Goal: Task Accomplishment & Management: Complete application form

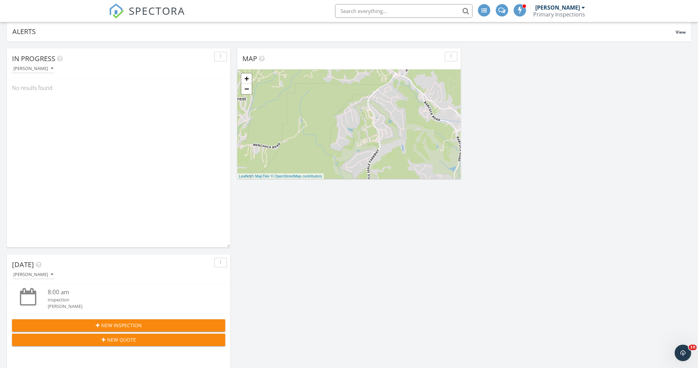
scroll to position [149, 0]
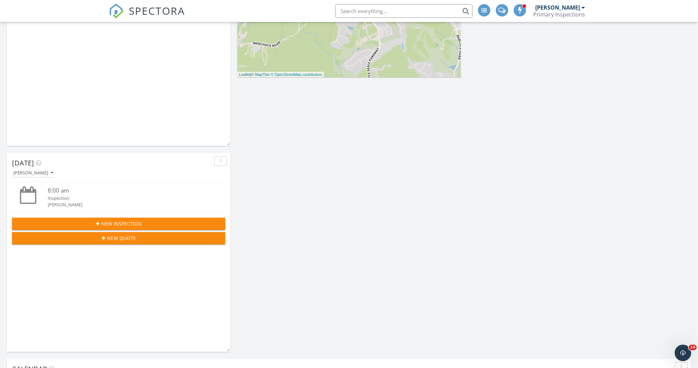
click at [114, 224] on span "New Inspection" at bounding box center [121, 223] width 40 height 7
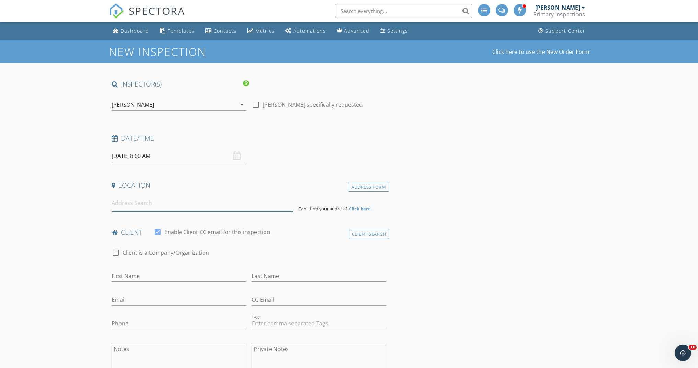
click at [178, 210] on input at bounding box center [202, 203] width 181 height 17
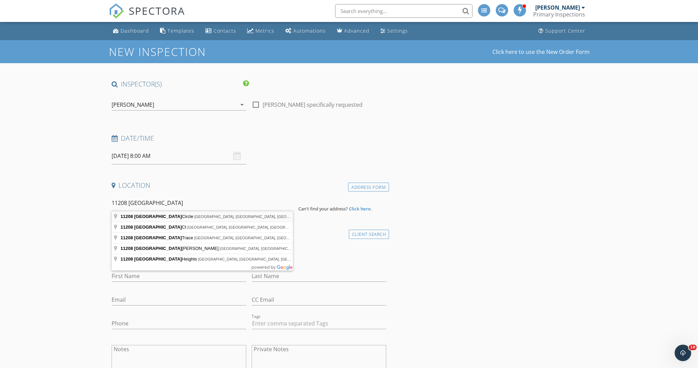
type input "11208 Dublin Circle, San Antonio, TX, USA"
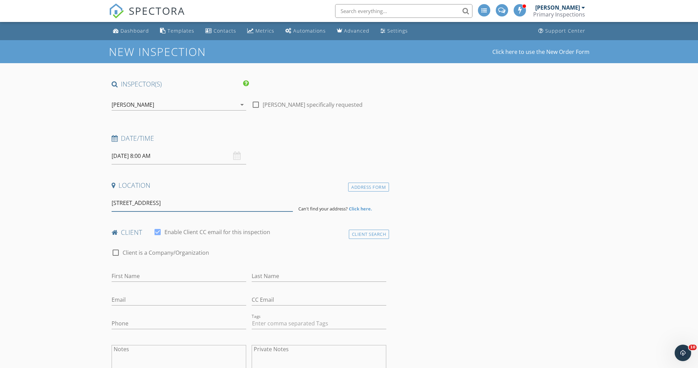
click at [293, 198] on div "11208 Dublin Circle, San Antonio, TX, USA" at bounding box center [202, 203] width 187 height 17
click at [264, 207] on input "11208 Dublin Circle, San Antonio, TX, USA" at bounding box center [202, 203] width 181 height 17
click at [361, 192] on div "Location" at bounding box center [249, 188] width 280 height 14
click at [362, 188] on div "Address Form" at bounding box center [368, 187] width 41 height 9
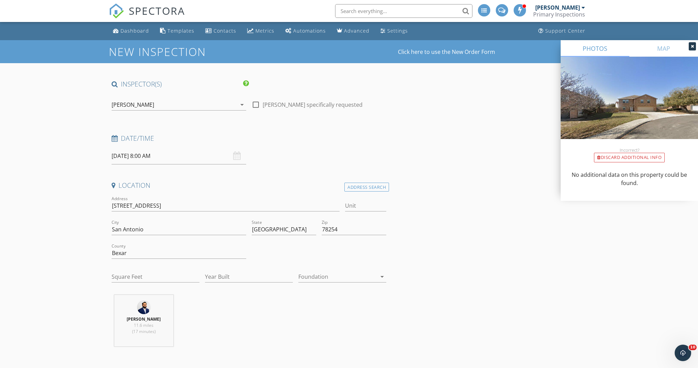
click at [153, 155] on input "09/29/2025 8:00 AM" at bounding box center [179, 156] width 135 height 17
click at [287, 147] on div "Date/Time 09/29/2025 8:00 AM" at bounding box center [249, 149] width 280 height 31
click at [156, 279] on input "Square Feet" at bounding box center [156, 276] width 88 height 11
type input "2560"
click at [226, 281] on input "Year Built" at bounding box center [249, 276] width 88 height 11
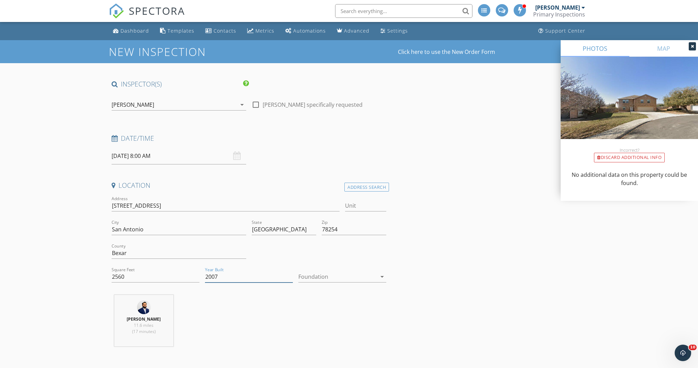
type input "2007"
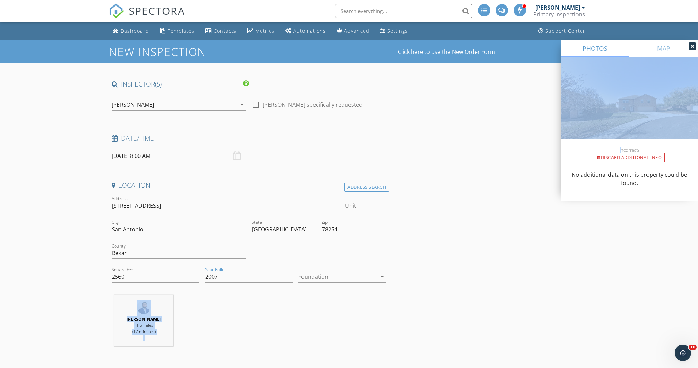
drag, startPoint x: 601, startPoint y: 227, endPoint x: 692, endPoint y: 75, distance: 177.1
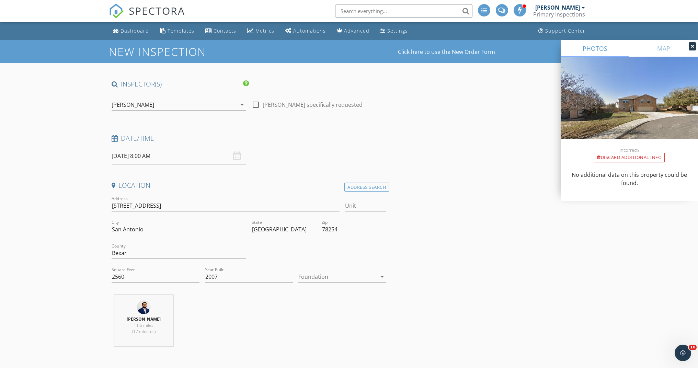
click at [340, 293] on div "Location Address Search Address 11208 Dublin Cir Unit City San Antonio State TX…" at bounding box center [249, 266] width 280 height 171
click at [337, 280] on div at bounding box center [337, 276] width 78 height 11
click at [329, 311] on div "Slab" at bounding box center [342, 311] width 77 height 8
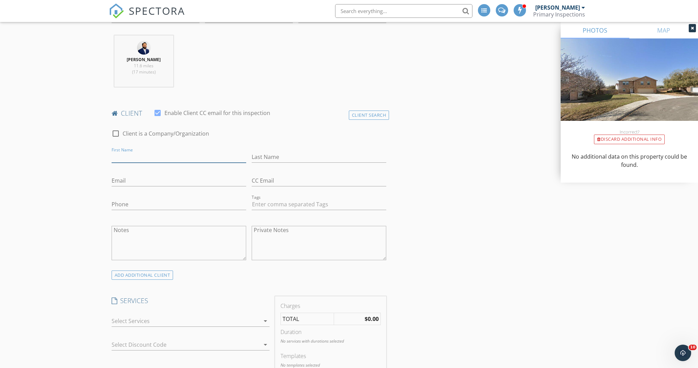
scroll to position [344, 0]
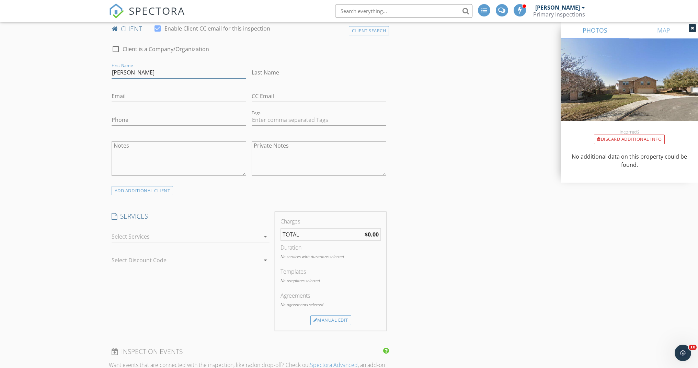
type input "Endris - Michelle"
type input "Taylor"
type input "etaylor2k@gmail.com"
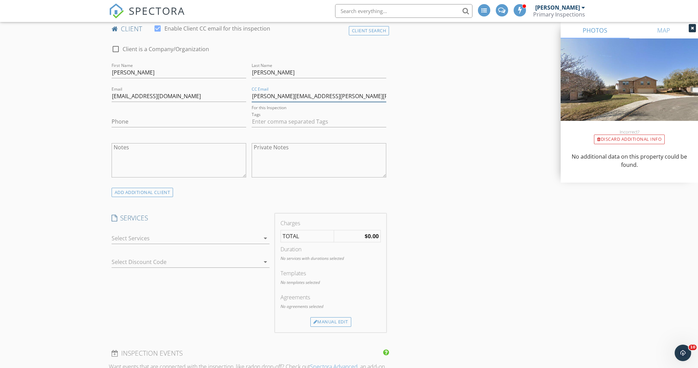
type input "endris.michelle.taylor@gmail.com"
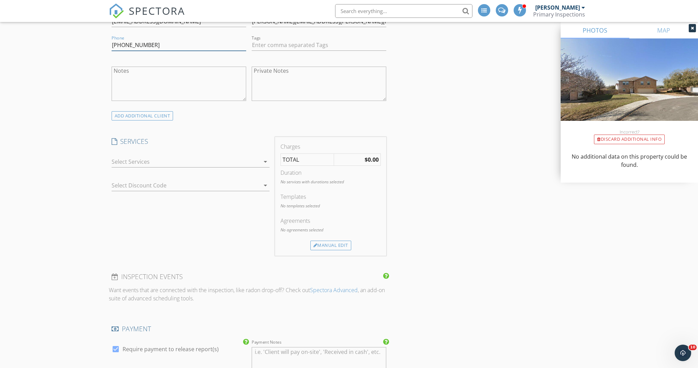
scroll to position [494, 0]
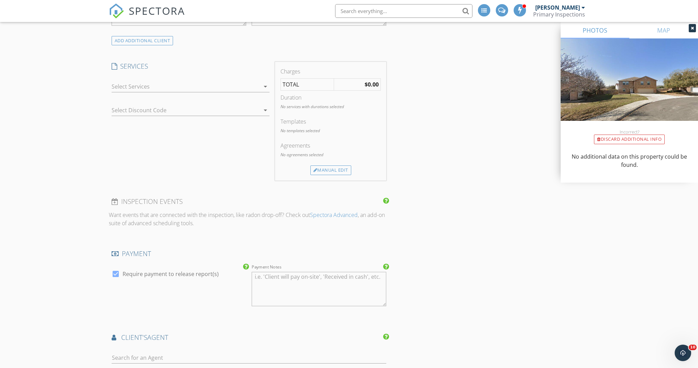
type input "210-837-1733"
click at [251, 79] on div "check_box_outline_blank Phase 3 - (Pre-Closing) Final New Construction Inspecti…" at bounding box center [191, 88] width 158 height 22
click at [251, 86] on div at bounding box center [186, 86] width 148 height 11
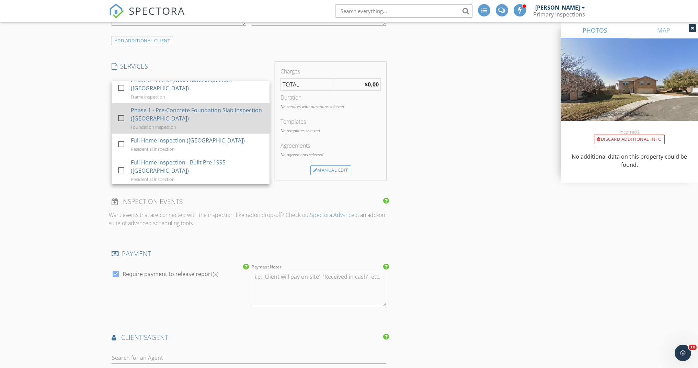
scroll to position [116, 0]
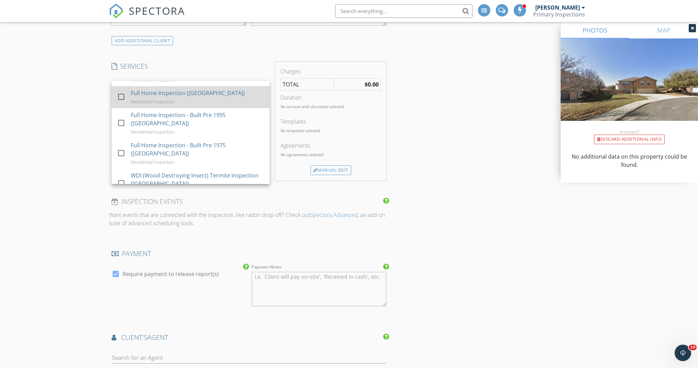
click at [125, 97] on div at bounding box center [121, 97] width 12 height 12
checkbox input "true"
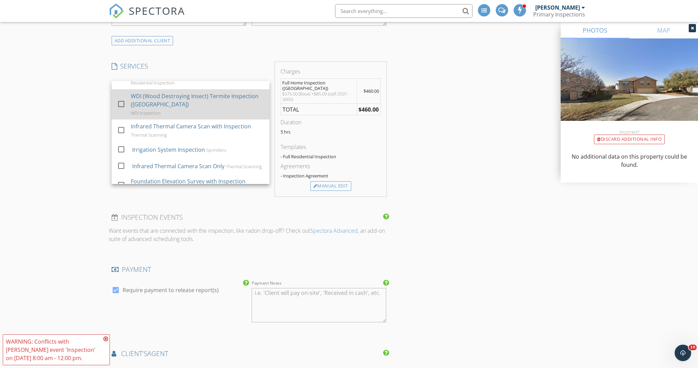
scroll to position [227, 0]
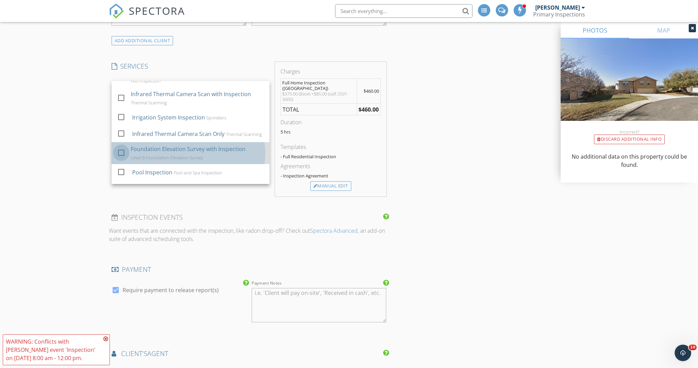
click at [118, 159] on div at bounding box center [121, 153] width 12 height 12
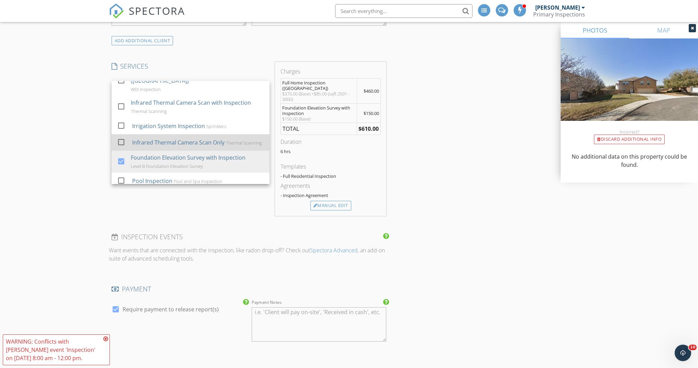
scroll to position [218, 0]
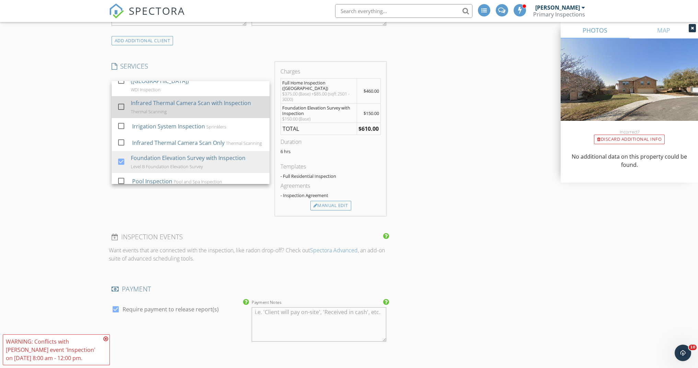
click at [126, 108] on div at bounding box center [121, 107] width 12 height 12
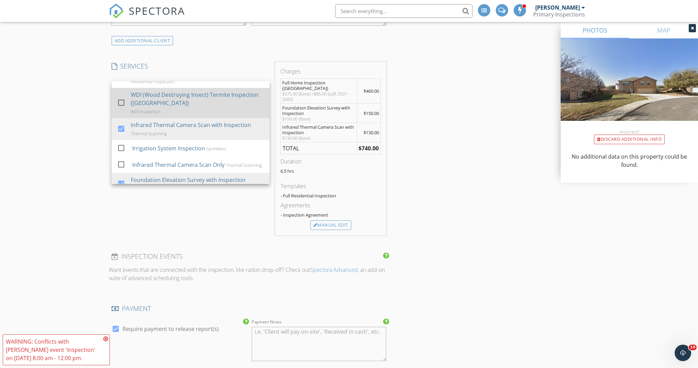
scroll to position [192, 0]
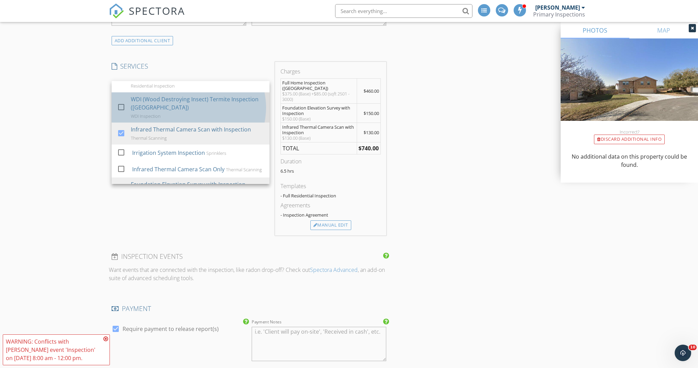
click at [127, 110] on div "check_box_outline_blank" at bounding box center [122, 107] width 11 height 8
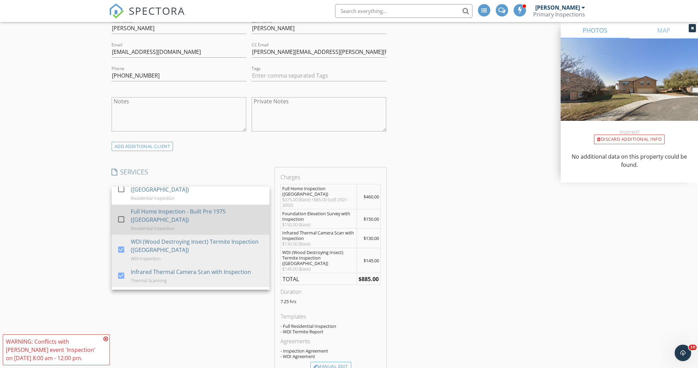
scroll to position [226, 0]
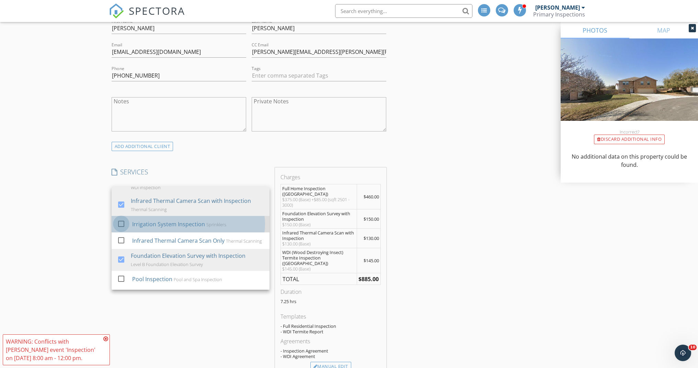
click at [122, 225] on div at bounding box center [121, 224] width 12 height 12
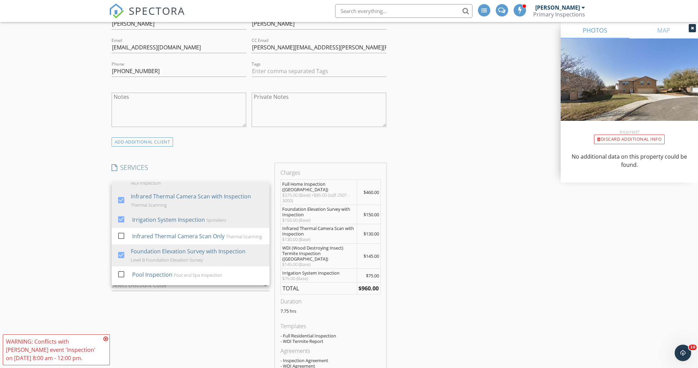
scroll to position [476, 0]
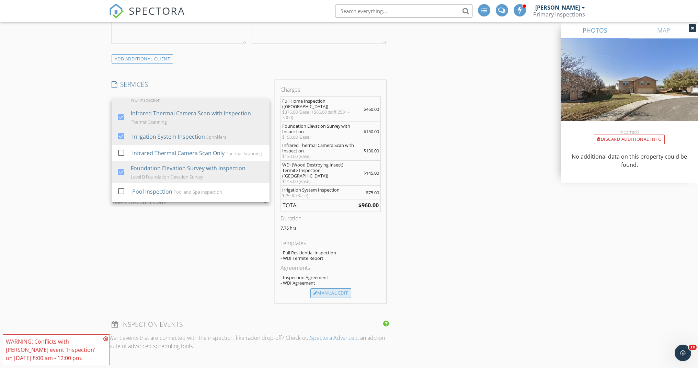
click at [330, 288] on div "Manual Edit" at bounding box center [330, 293] width 41 height 10
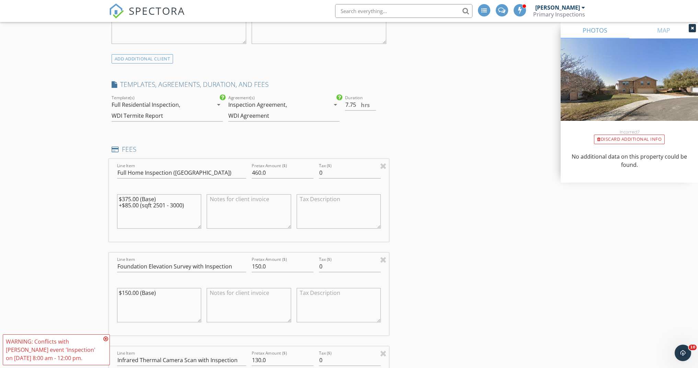
drag, startPoint x: 193, startPoint y: 209, endPoint x: 117, endPoint y: 191, distance: 78.6
click at [117, 191] on div "$375.00 (Base) +$85.00 (sqft 2501 - 3000)" at bounding box center [159, 212] width 90 height 54
click at [225, 201] on textarea at bounding box center [249, 211] width 84 height 34
paste textarea "$375.00 (Base) +$85.00 (sqft 2501 - 3000)"
click at [282, 206] on textarea "$375.00 (Base) +$85.00 (sqft 2501 - 3000)" at bounding box center [249, 211] width 84 height 34
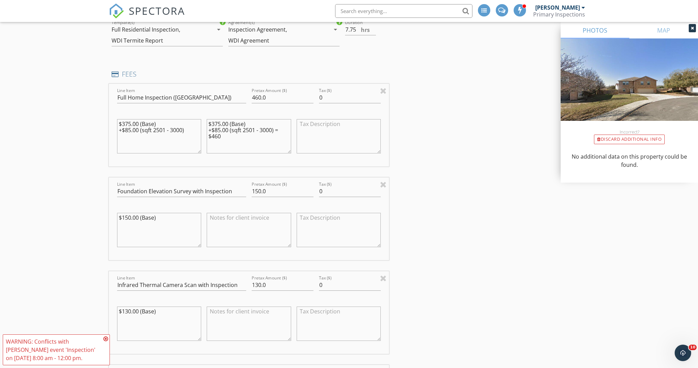
scroll to position [555, 0]
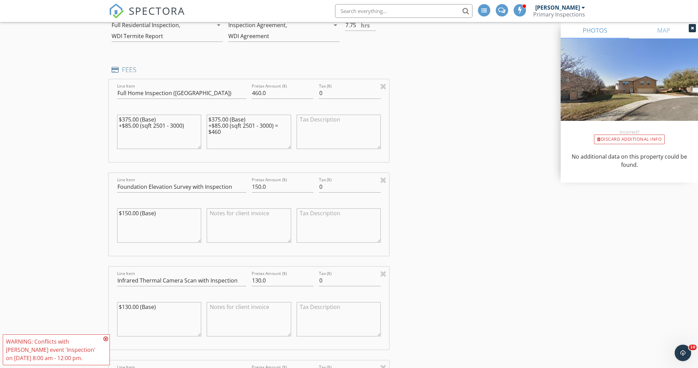
type textarea "$375.00 (Base) +$85.00 (sqft 2501 - 3000) = $460"
drag, startPoint x: 170, startPoint y: 217, endPoint x: 93, endPoint y: 204, distance: 77.9
click at [229, 212] on textarea at bounding box center [249, 225] width 84 height 34
paste textarea "$150.00 (Base)"
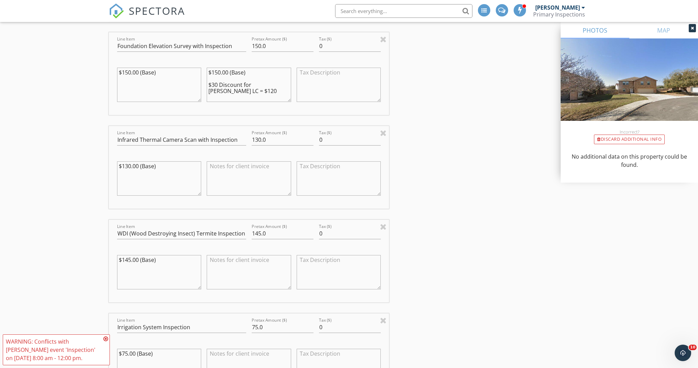
scroll to position [585, 0]
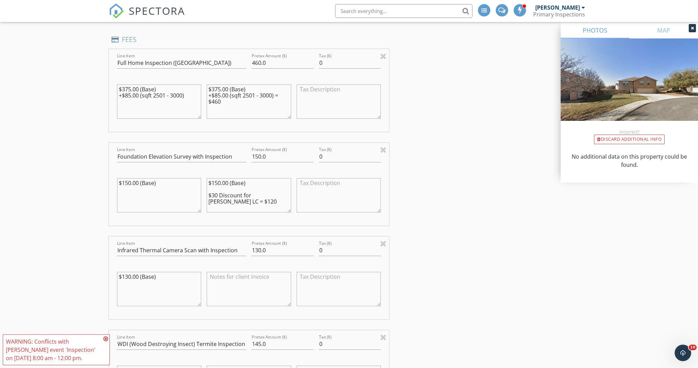
type textarea "$150.00 (Base) $30 Discount for Cynthia LC = $120"
drag, startPoint x: 271, startPoint y: 158, endPoint x: 247, endPoint y: 154, distance: 25.0
click at [247, 157] on div "Line Item Foundation Elevation Survey with Inspection Pretax Amount ($) 150.0 T…" at bounding box center [249, 184] width 280 height 83
type input "120"
click at [217, 282] on textarea at bounding box center [249, 289] width 84 height 34
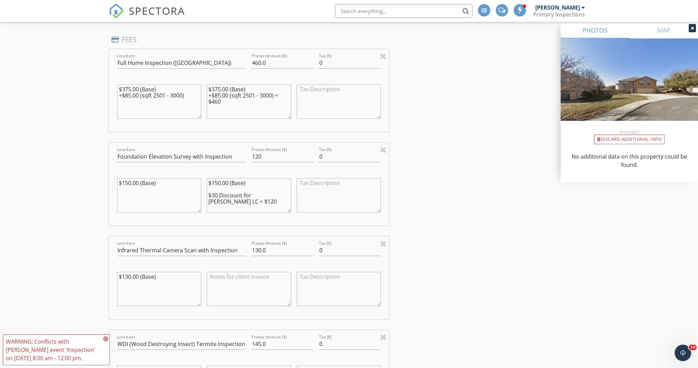
click at [227, 194] on textarea "$150.00 (Base) $30 Discount for Cynthia LC = $120" at bounding box center [249, 195] width 84 height 34
drag, startPoint x: 226, startPoint y: 201, endPoint x: 206, endPoint y: 194, distance: 21.5
click at [206, 194] on div "$150.00 (Base) $30 Discount for Cynthia LC = $120" at bounding box center [249, 196] width 90 height 54
click at [242, 283] on textarea at bounding box center [249, 289] width 84 height 34
paste textarea "$30 Discount for Cynthia LC = $120"
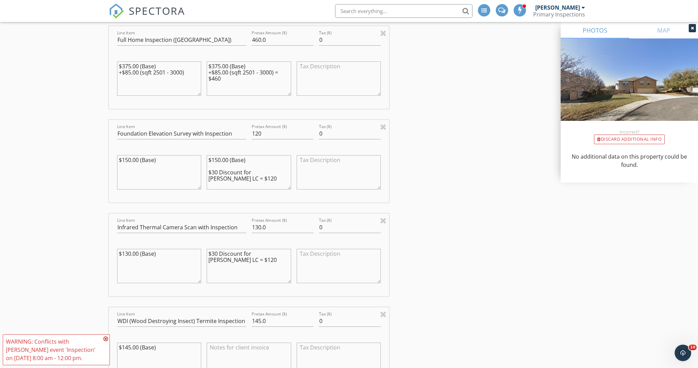
scroll to position [718, 0]
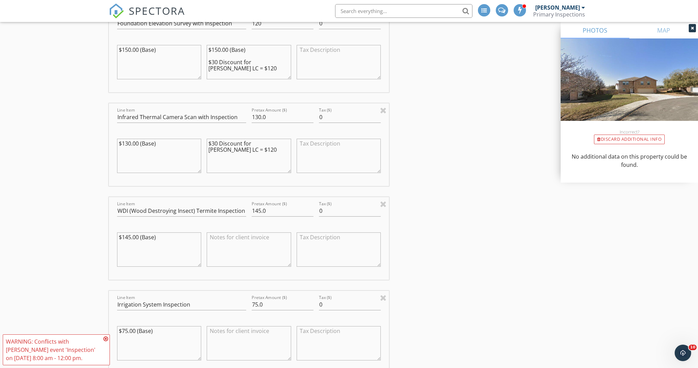
type textarea "$30 Discount for Cynthia LC = $120"
paste textarea "$30 Discount for Cynthia LC = $120"
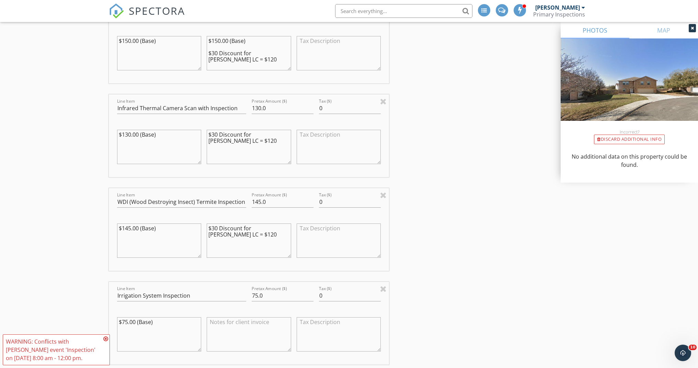
scroll to position [790, 0]
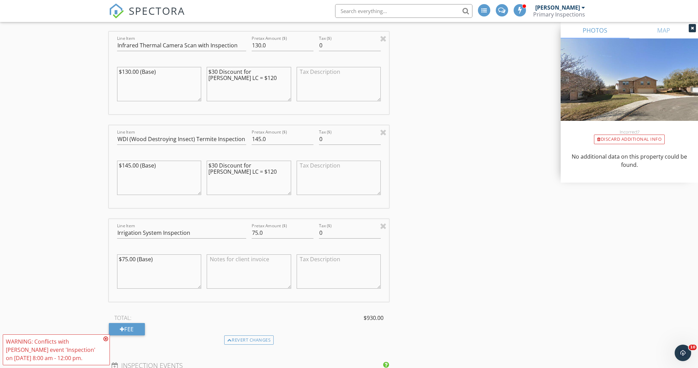
type textarea "$30 Discount for Cynthia LC = $120"
paste textarea "$30 Discount for Cynthia LC = $120"
click at [218, 258] on textarea "$30 Discount for Cynthia LC = $120" at bounding box center [249, 271] width 84 height 34
click at [224, 267] on textarea "$50 Discount for Cynthia LC = $120" at bounding box center [249, 271] width 84 height 34
click at [281, 258] on textarea "$50 Discount for Cynthia LC = $0" at bounding box center [249, 271] width 84 height 34
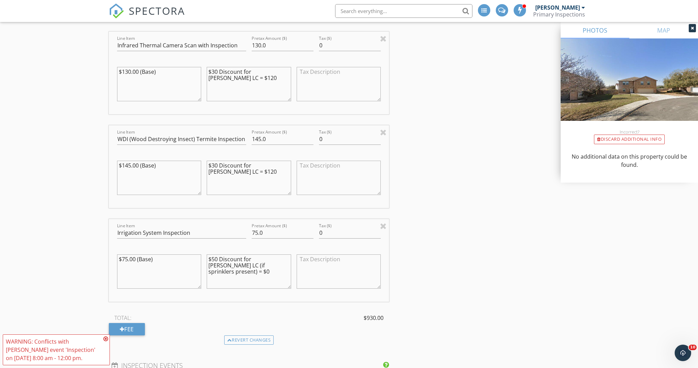
type textarea "$50 Discount for Cynthia LC (if sprinklers present) = $0"
drag, startPoint x: 279, startPoint y: 230, endPoint x: 246, endPoint y: 235, distance: 33.3
click at [246, 235] on div "Line Item Irrigation System Inspection Pretax Amount ($) 75.0 Tax ($) 0 $75.00 …" at bounding box center [249, 260] width 280 height 83
type input "0"
click at [208, 257] on textarea "$50 Discount for Cynthia LC (if sprinklers present) = $0" at bounding box center [249, 271] width 84 height 34
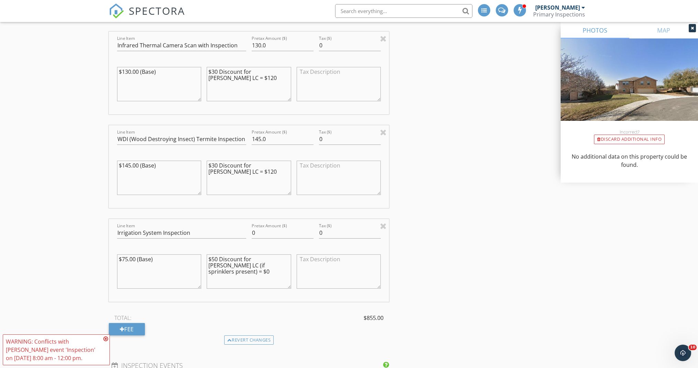
drag, startPoint x: 163, startPoint y: 265, endPoint x: 106, endPoint y: 255, distance: 58.2
click at [104, 255] on div "New Inspection Click here to use the New Order Form INSPECTOR(S) check_box Osca…" at bounding box center [349, 147] width 698 height 1794
click at [217, 262] on textarea "$50 Discount for Cynthia LC (if sprinklers present) = $0" at bounding box center [249, 271] width 84 height 34
paste textarea "$75.00 (Base)"
click at [244, 265] on textarea "$75.00 (Base) $50 Discount for Cynthia LC (if sprinklers present) = $0" at bounding box center [249, 271] width 84 height 34
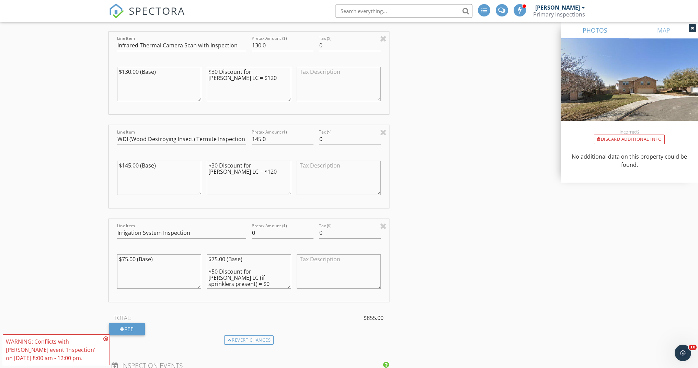
click at [210, 262] on textarea "$75.00 (Base) $50 Discount for Cynthia LC (if sprinklers present) = $0" at bounding box center [249, 271] width 84 height 34
click at [217, 258] on textarea "$75.00 (Base) $50 Discount for Cynthia LC (if sprinklers present) = $0" at bounding box center [249, 271] width 84 height 34
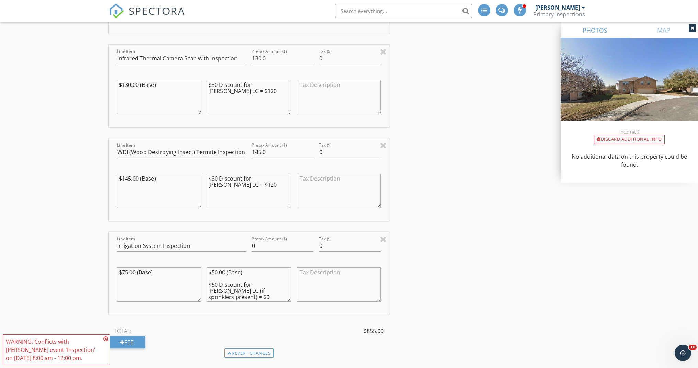
scroll to position [773, 0]
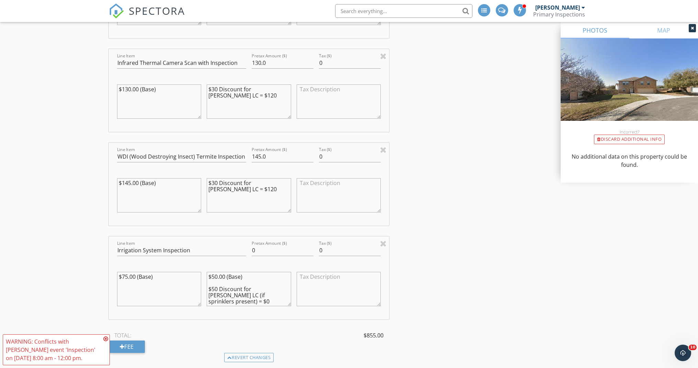
type textarea "$50.00 (Base) $50 Discount for Cynthia LC (if sprinklers present) = $0"
click at [217, 182] on textarea "$30 Discount for Cynthia LC = $120" at bounding box center [249, 195] width 84 height 34
drag, startPoint x: 224, startPoint y: 182, endPoint x: 235, endPoint y: 183, distance: 10.7
click at [224, 182] on textarea "$145 Discount for Cynthia LC = $120" at bounding box center [249, 195] width 84 height 34
click at [258, 189] on textarea "$145 September discount for Cynthia LC = $120" at bounding box center [249, 195] width 84 height 34
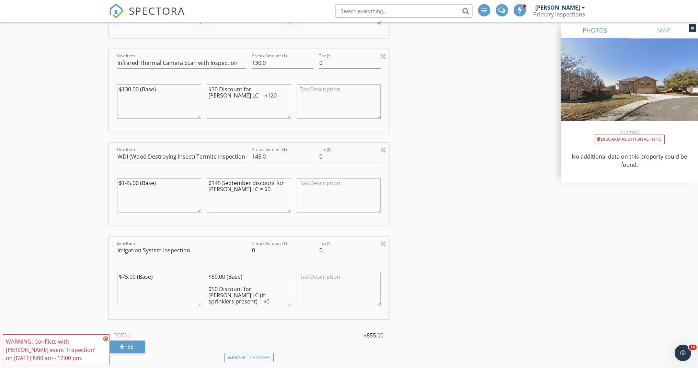
click at [209, 181] on textarea "$145 September discount for Cynthia LC = $0" at bounding box center [249, 195] width 84 height 34
drag, startPoint x: 168, startPoint y: 179, endPoint x: 119, endPoint y: 182, distance: 48.8
click at [119, 182] on textarea "$145.00 (Base)" at bounding box center [159, 195] width 84 height 34
click at [211, 182] on textarea "$145 September discount for Cynthia LC = $0" at bounding box center [249, 195] width 84 height 34
paste textarea "$145.00 (Base)"
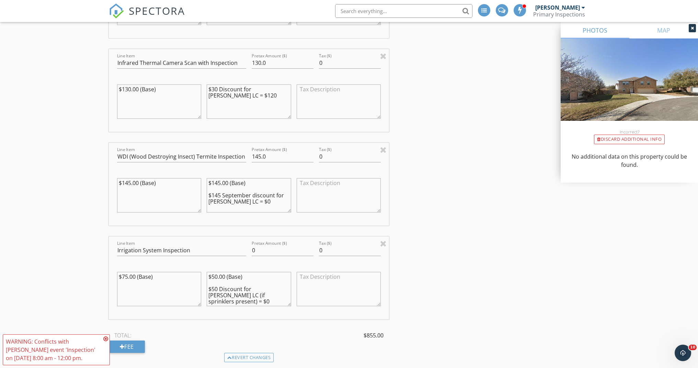
type textarea "$145.00 (Base) $145 September discount for Cynthia LC = $0"
drag, startPoint x: 271, startPoint y: 157, endPoint x: 243, endPoint y: 155, distance: 27.9
click at [243, 155] on div "Line Item WDI (Wood Destroying Insect) Termite Inspection (San Antonio) Pretax …" at bounding box center [249, 184] width 280 height 83
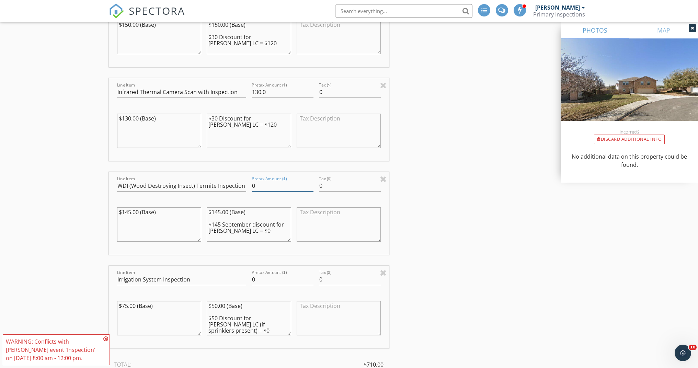
scroll to position [638, 0]
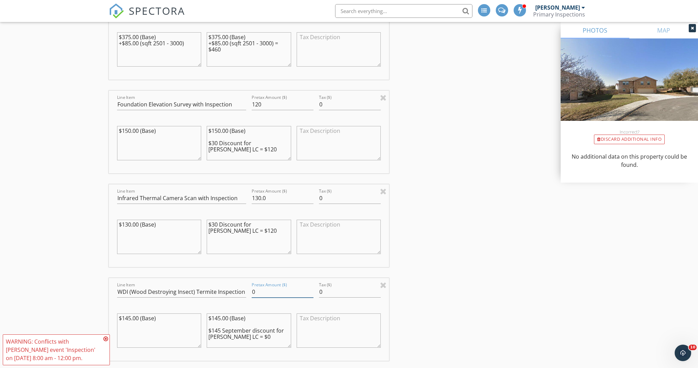
type input "0"
drag, startPoint x: 161, startPoint y: 224, endPoint x: 114, endPoint y: 221, distance: 47.2
click at [114, 221] on div "$130.00 (Base)" at bounding box center [159, 238] width 90 height 54
click at [208, 223] on textarea "$30 Discount for Cynthia LC = $120" at bounding box center [249, 237] width 84 height 34
click at [247, 225] on textarea "$30 Discount for Cynthia LC = $120" at bounding box center [249, 237] width 84 height 34
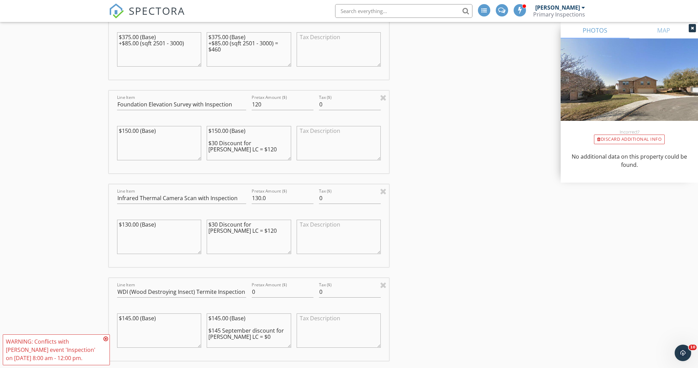
paste textarea "$130.00 (Base)"
click at [220, 223] on textarea "$130.00 (Base) $30 Discount for Cynthia LC = $120" at bounding box center [249, 237] width 84 height 34
click at [214, 223] on textarea "$130.00 (Base) $30 Discount for Cynthia LC = $120" at bounding box center [249, 237] width 84 height 34
click at [229, 241] on textarea "$30.00 (Base) $30 Discount for Cynthia LC = $120" at bounding box center [249, 237] width 84 height 34
type textarea "$30.00 (Base) $30 Discount for Cynthia LC = $100"
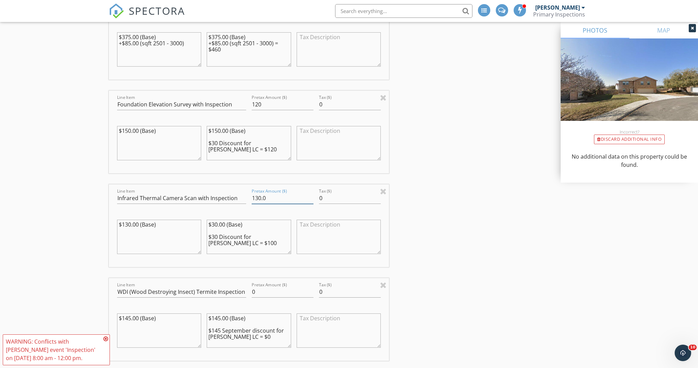
drag, startPoint x: 272, startPoint y: 195, endPoint x: 231, endPoint y: 195, distance: 41.2
click at [231, 195] on div "Line Item Infrared Thermal Camera Scan with Inspection Pretax Amount ($) 130.0 …" at bounding box center [249, 225] width 280 height 83
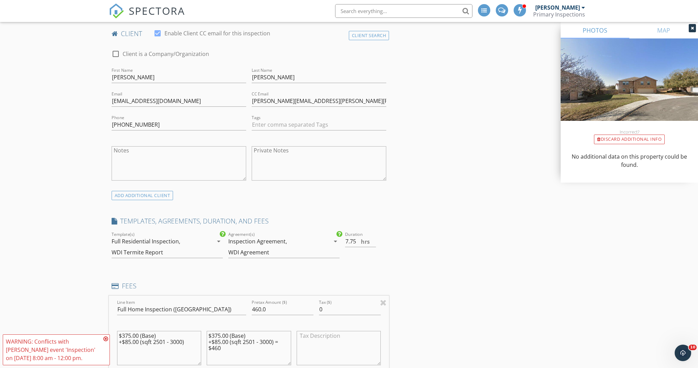
scroll to position [364, 0]
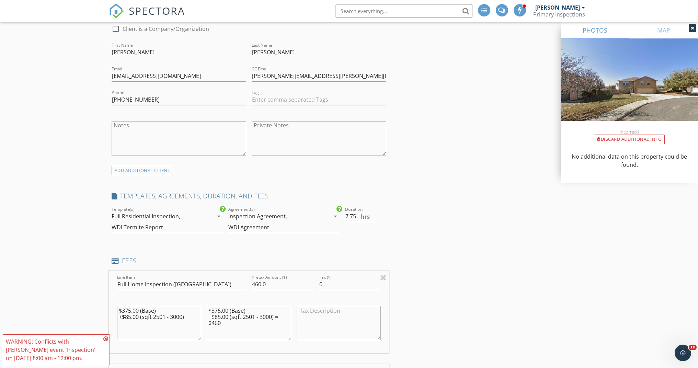
type input "100"
click at [374, 217] on input "7.5" at bounding box center [360, 216] width 31 height 11
click at [374, 217] on input "7" at bounding box center [360, 216] width 31 height 11
click at [374, 217] on input "6.5" at bounding box center [360, 216] width 31 height 11
click at [374, 217] on input "6" at bounding box center [360, 216] width 31 height 11
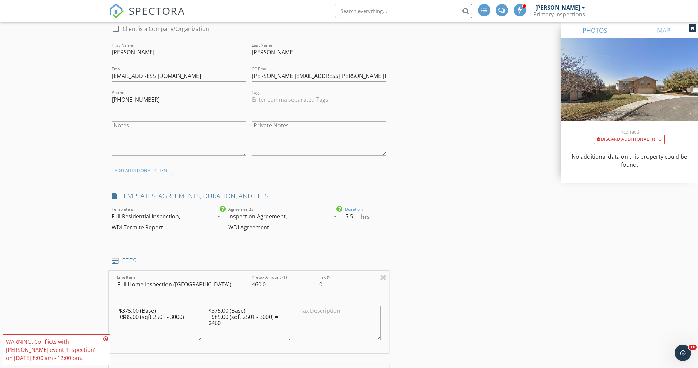
click at [374, 217] on input "5.5" at bounding box center [360, 216] width 31 height 11
click at [374, 217] on input "5" at bounding box center [360, 216] width 31 height 11
click at [374, 217] on input "4.5" at bounding box center [360, 216] width 31 height 11
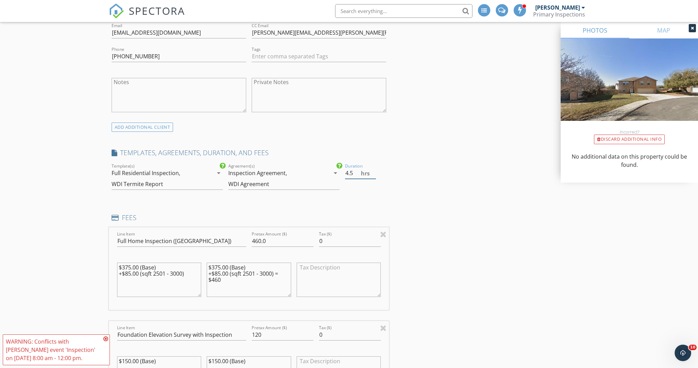
scroll to position [443, 0]
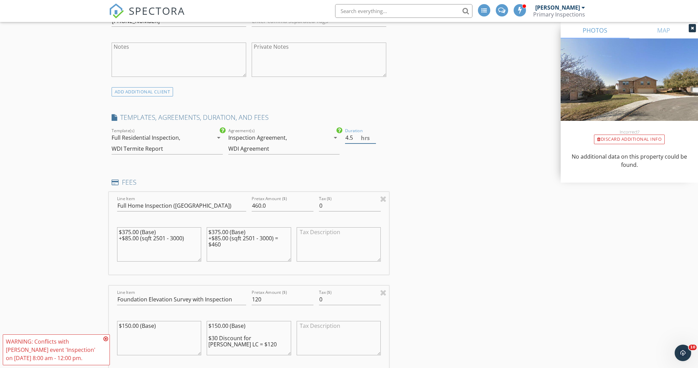
type input "4"
click at [373, 140] on input "4" at bounding box center [360, 137] width 31 height 11
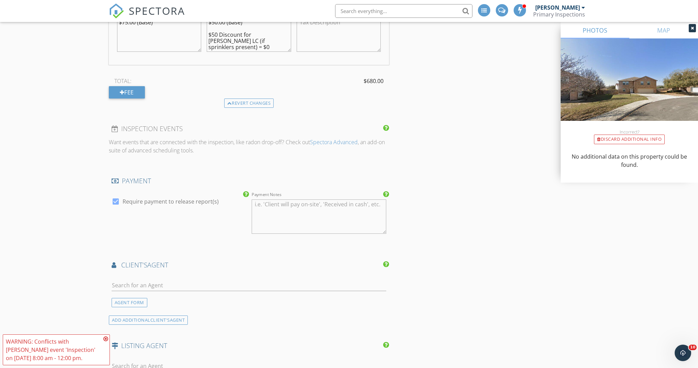
scroll to position [1110, 0]
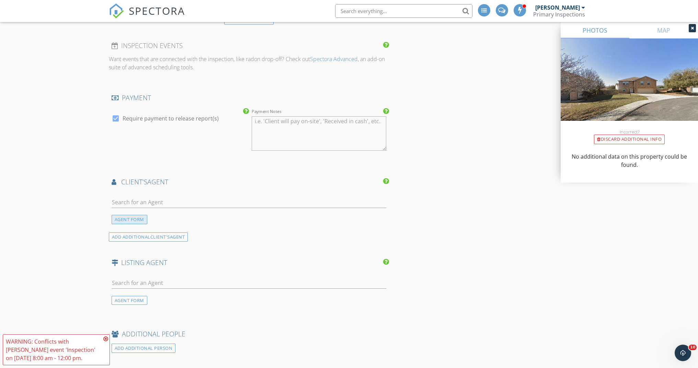
click at [135, 220] on div "AGENT FORM" at bounding box center [130, 219] width 36 height 9
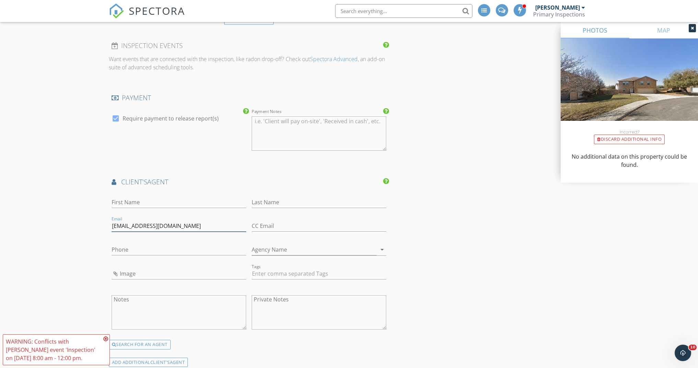
type input "cletayfcuevas@gmail.com"
click at [161, 194] on div "First Name" at bounding box center [179, 203] width 135 height 22
type input "Cynthia"
type input "Letayf-Cuevas"
click at [219, 254] on div "Phone" at bounding box center [179, 253] width 135 height 18
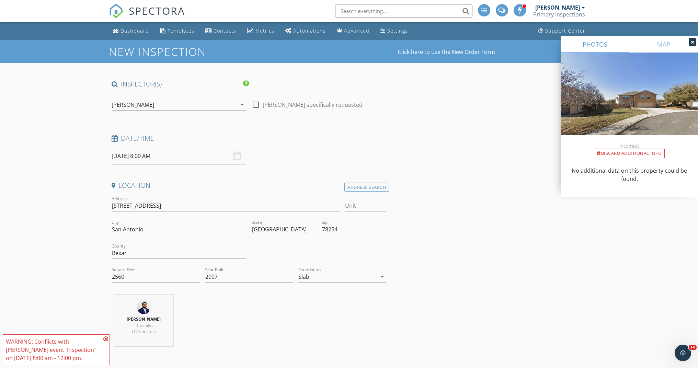
scroll to position [98, 0]
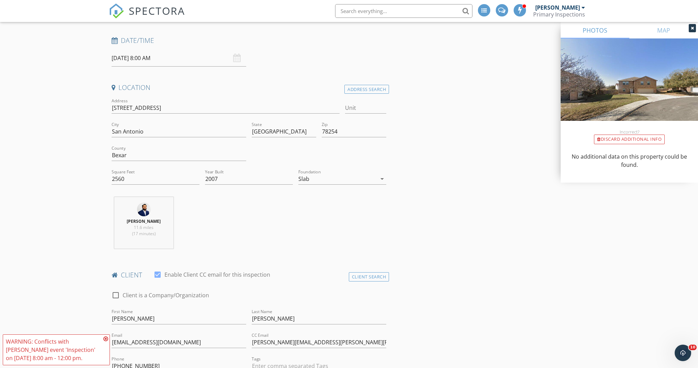
type input "210-860-5451"
click at [224, 62] on input "09/29/2025 8:00 AM" at bounding box center [179, 58] width 135 height 17
click at [288, 60] on div "Date/Time 09/29/2025 8:00 AM" at bounding box center [249, 51] width 280 height 31
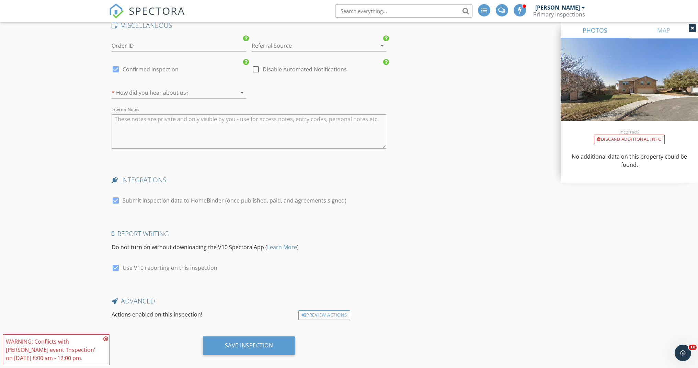
scroll to position [1579, 0]
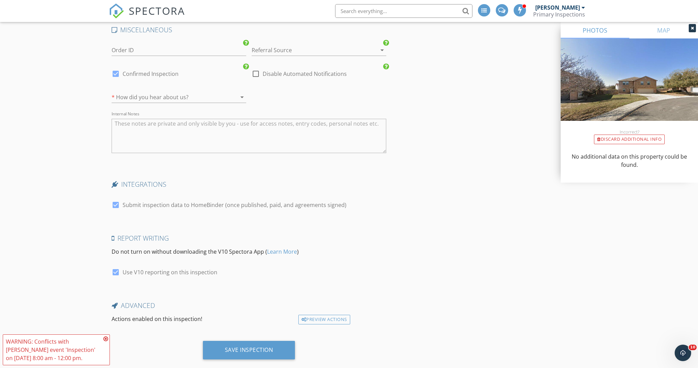
click at [279, 51] on div at bounding box center [309, 50] width 115 height 11
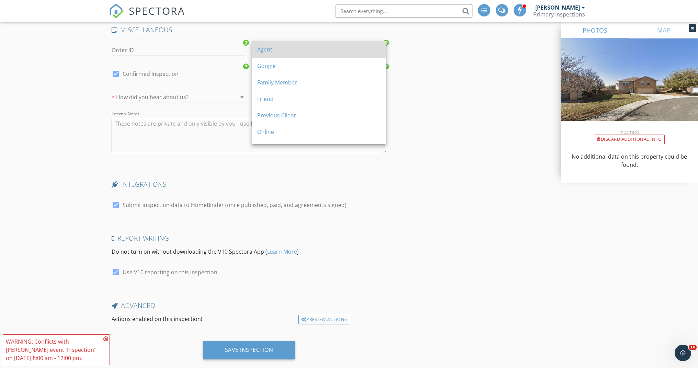
click at [278, 51] on div "Agent" at bounding box center [319, 49] width 124 height 8
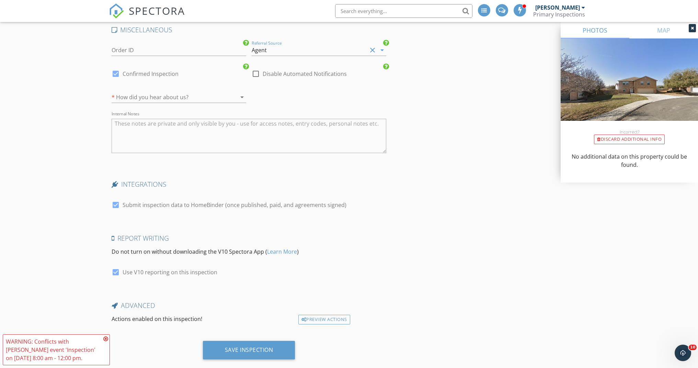
click at [229, 94] on div at bounding box center [232, 97] width 8 height 8
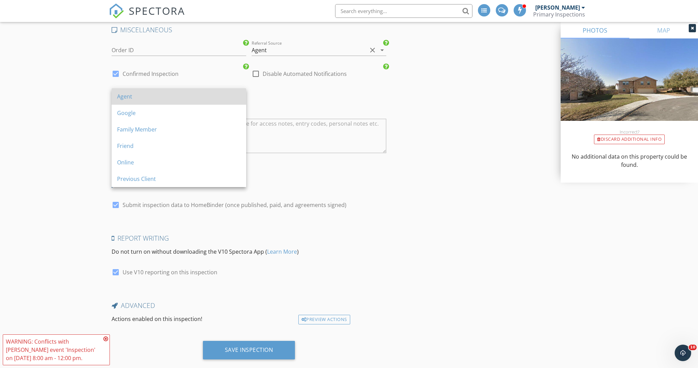
click at [227, 94] on div "Agent" at bounding box center [179, 96] width 124 height 8
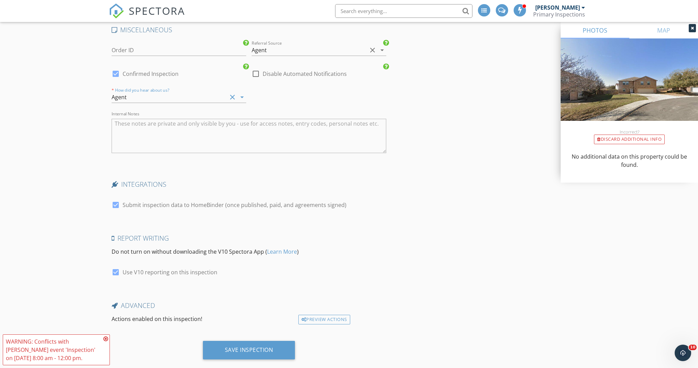
type input "7.75"
click at [203, 122] on textarea "Internal Notes" at bounding box center [249, 136] width 275 height 34
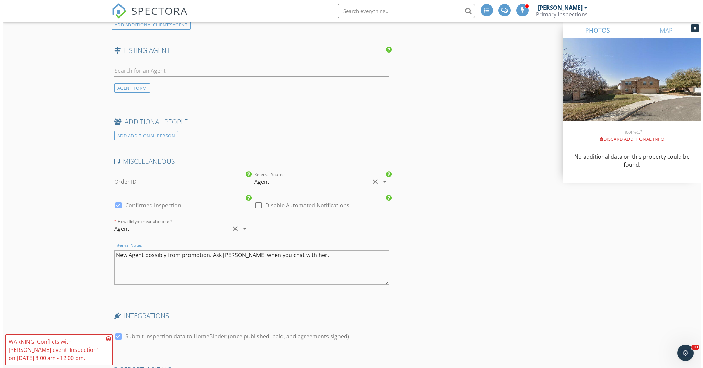
scroll to position [1587, 0]
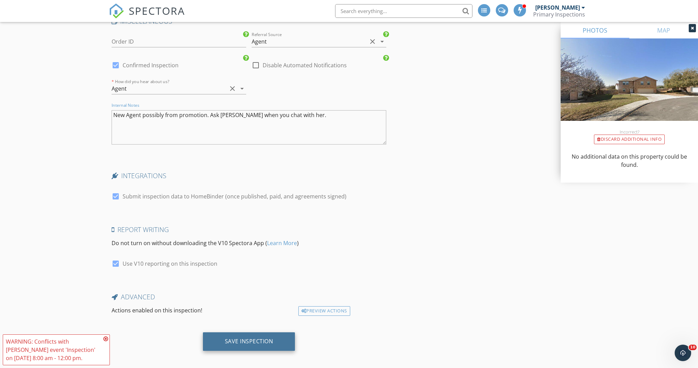
type textarea "New Agent possibly from promotion. Ask Cynthia when you chat with her."
click at [243, 338] on div "Save Inspection" at bounding box center [249, 341] width 48 height 7
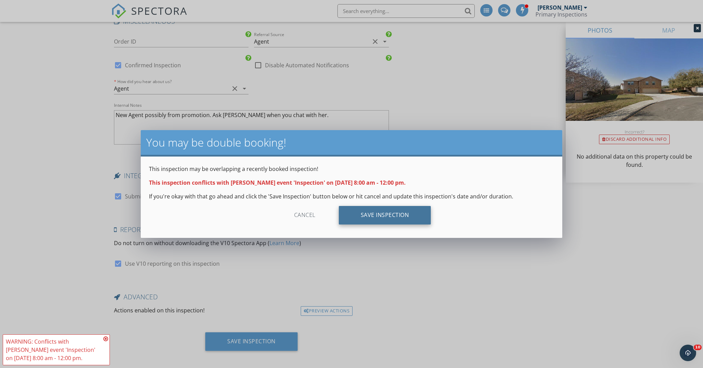
click at [371, 219] on div "Save Inspection" at bounding box center [385, 215] width 92 height 19
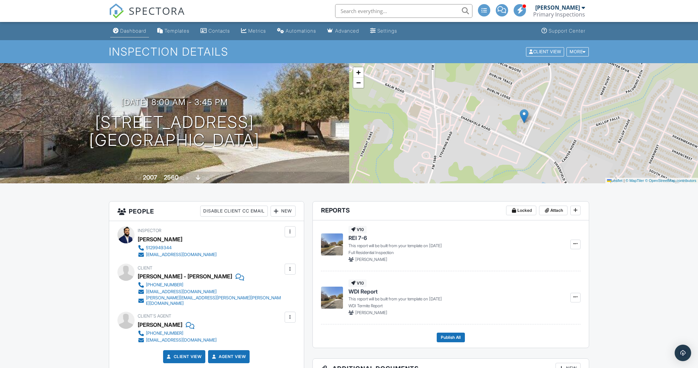
click at [131, 27] on link "Dashboard" at bounding box center [129, 31] width 39 height 13
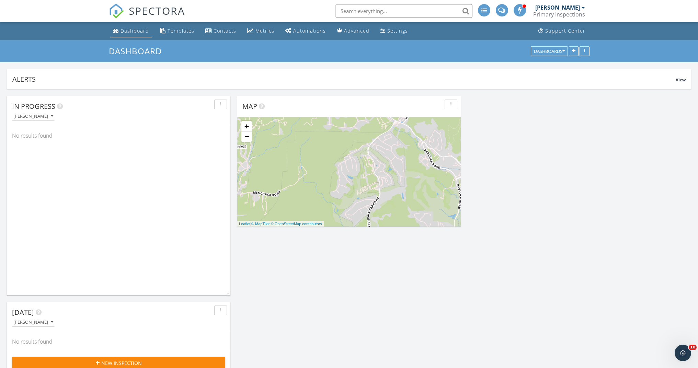
click at [139, 35] on link "Dashboard" at bounding box center [131, 31] width 42 height 13
click at [263, 29] on div "Metrics" at bounding box center [264, 30] width 19 height 7
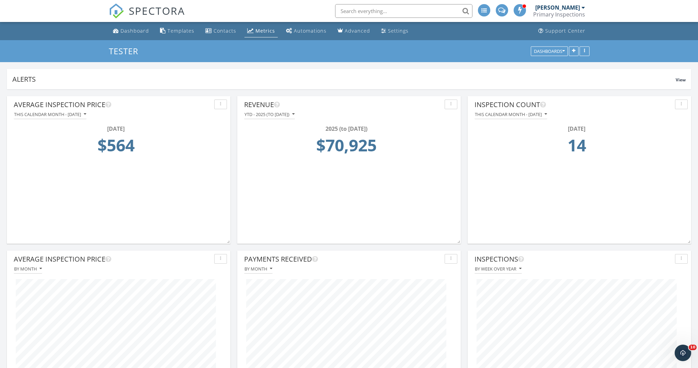
click at [292, 110] on button "YTD - 2025 (to Sep 28th)" at bounding box center [269, 114] width 51 height 9
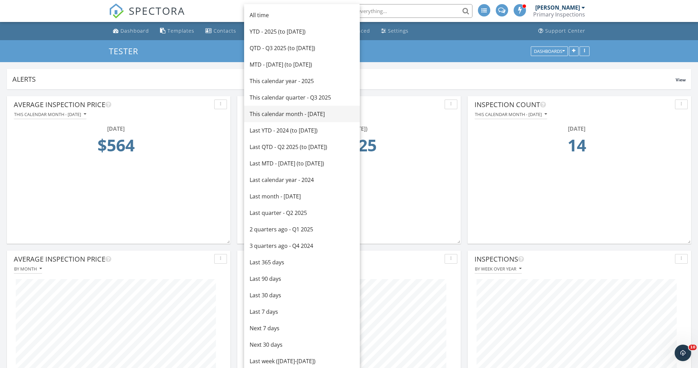
click at [328, 119] on link "This calendar month - [DATE]" at bounding box center [302, 114] width 116 height 16
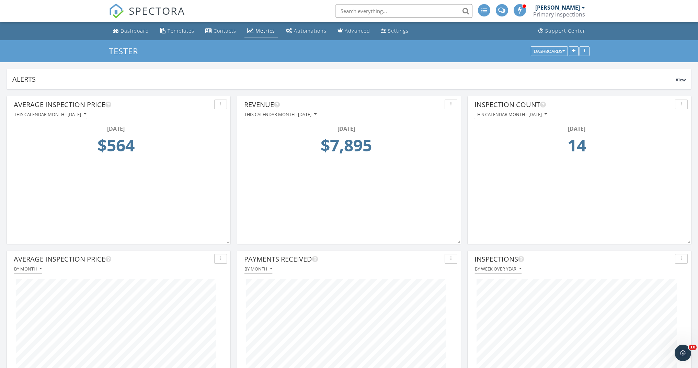
click at [316, 116] on div "This calendar month - [DATE]" at bounding box center [280, 114] width 72 height 5
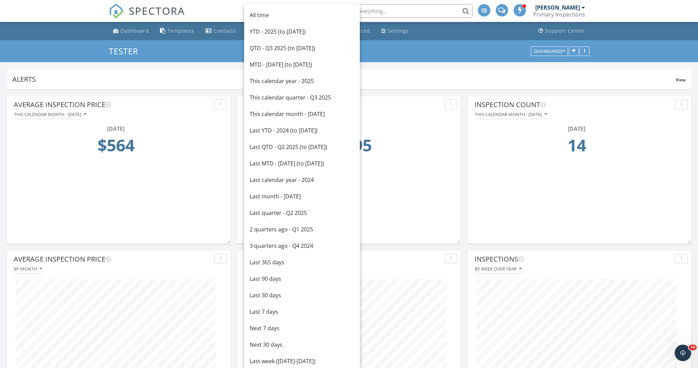
click at [86, 115] on div "This calendar month - [DATE]" at bounding box center [50, 114] width 72 height 5
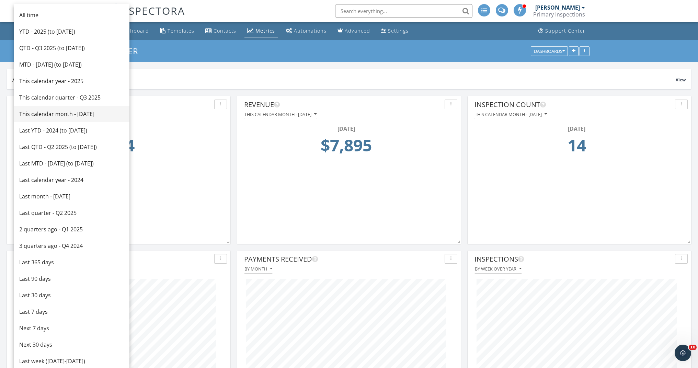
click at [81, 115] on div "This calendar month - [DATE]" at bounding box center [71, 114] width 105 height 8
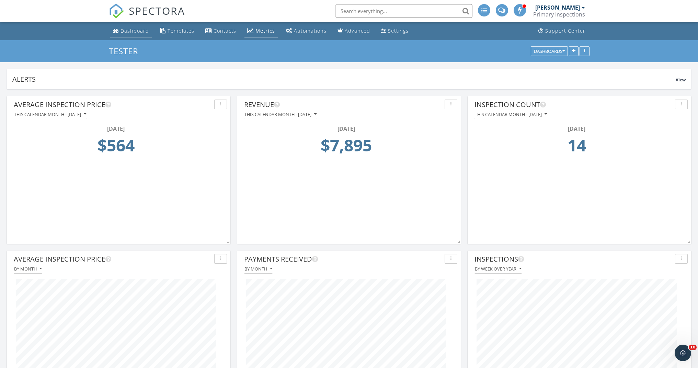
click at [138, 31] on div "Dashboard" at bounding box center [134, 30] width 28 height 7
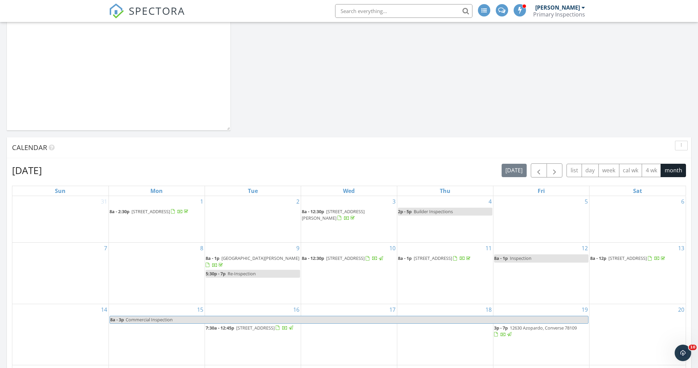
scroll to position [551, 0]
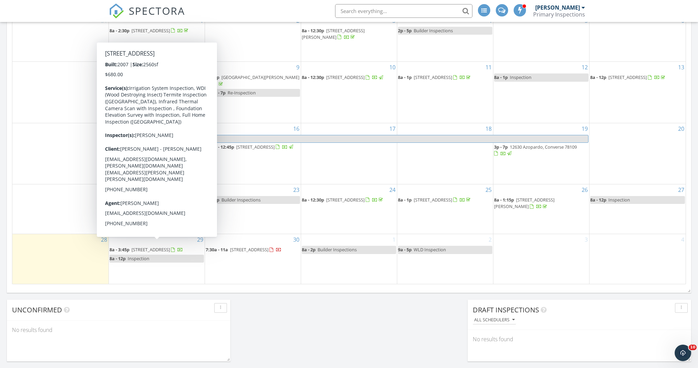
click at [170, 246] on span "[STREET_ADDRESS]" at bounding box center [150, 249] width 38 height 6
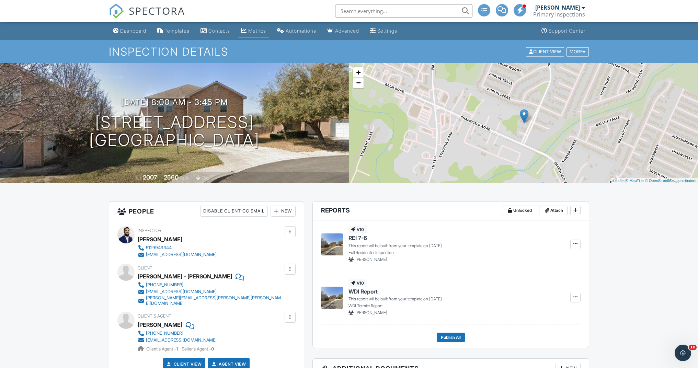
click at [259, 30] on div "Metrics" at bounding box center [257, 31] width 18 height 6
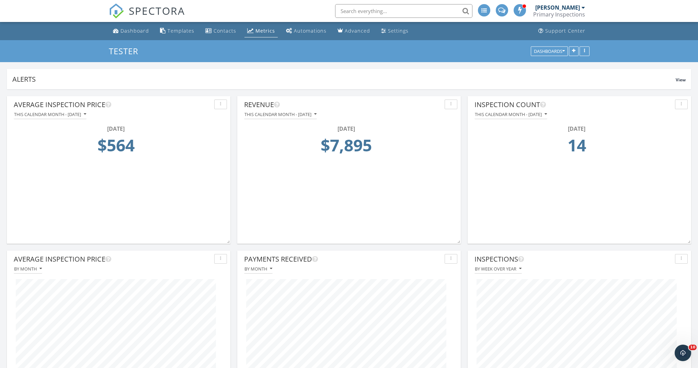
scroll to position [2, 0]
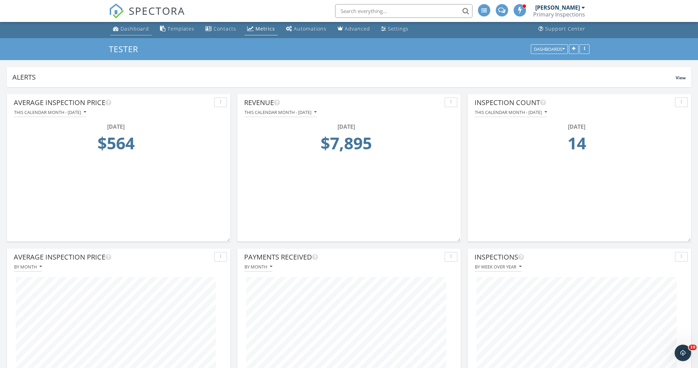
click at [133, 24] on link "Dashboard" at bounding box center [131, 29] width 42 height 13
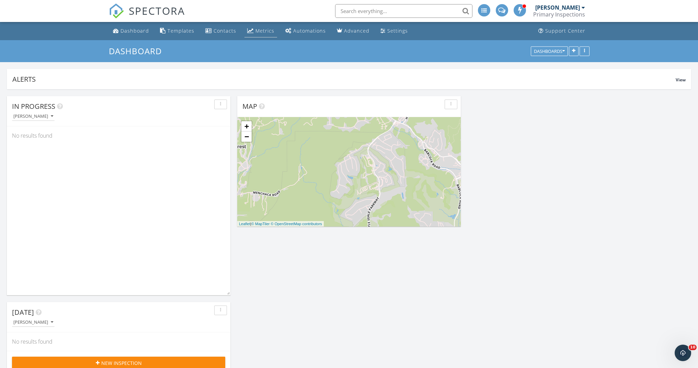
click at [261, 34] on link "Metrics" at bounding box center [260, 31] width 33 height 13
